Goal: Find specific page/section: Find specific page/section

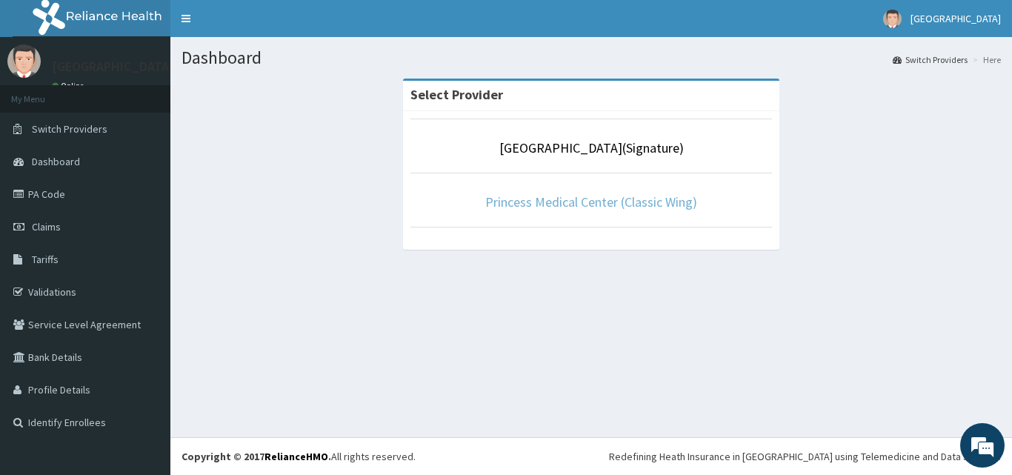
click at [575, 198] on link "Princess Medical Center (Classic Wing)" at bounding box center [591, 201] width 212 height 17
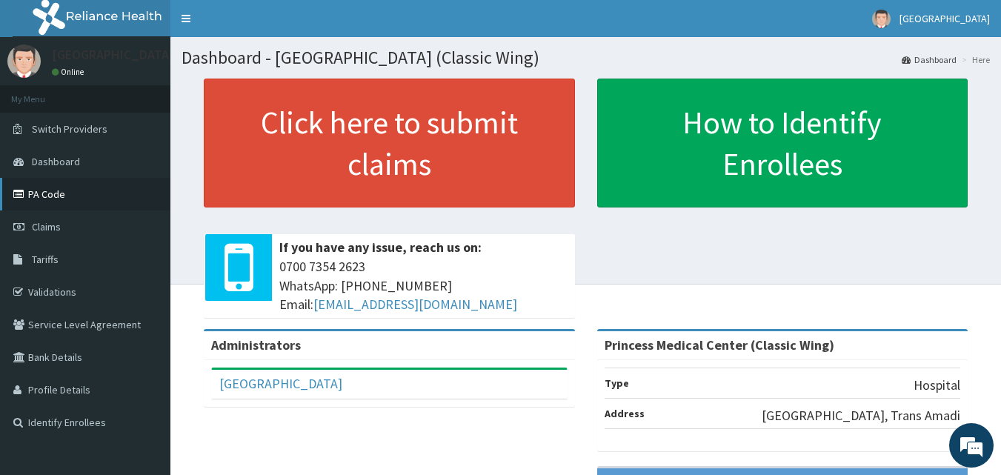
click at [57, 190] on link "PA Code" at bounding box center [85, 194] width 170 height 33
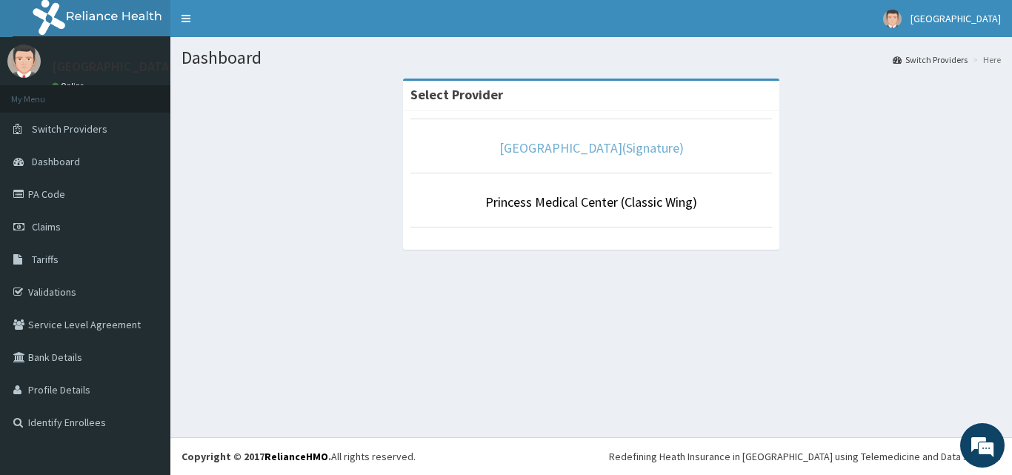
click at [581, 146] on link "[GEOGRAPHIC_DATA](Signature)" at bounding box center [592, 147] width 185 height 17
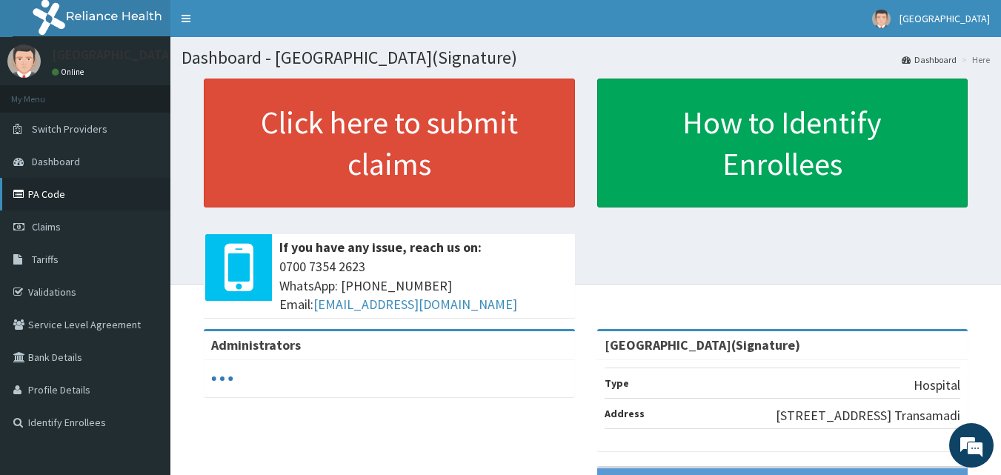
click at [37, 184] on link "PA Code" at bounding box center [85, 194] width 170 height 33
